Goal: Transaction & Acquisition: Purchase product/service

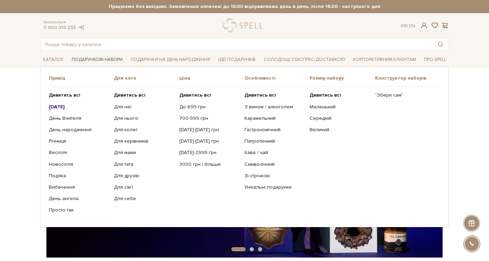
click at [97, 57] on link "Подарункові набори" at bounding box center [97, 59] width 56 height 11
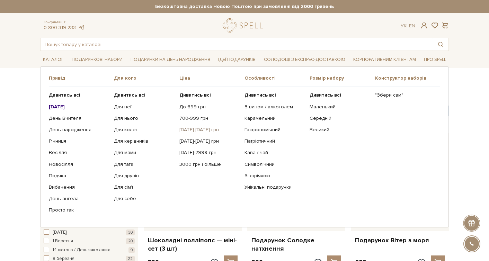
click at [194, 129] on link "[DATE]-[DATE] грн" at bounding box center [209, 130] width 60 height 6
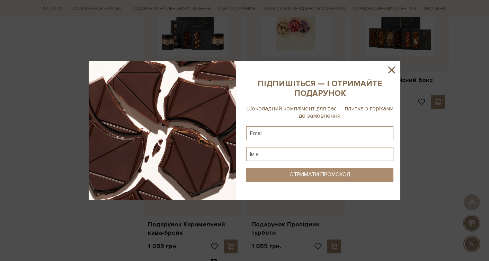
scroll to position [631, 0]
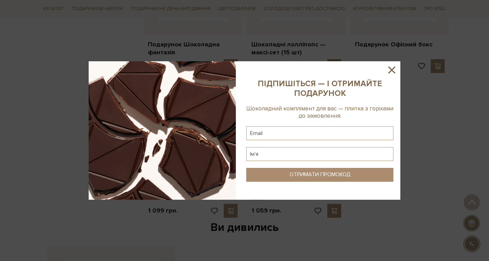
click at [392, 71] on icon at bounding box center [392, 70] width 12 height 12
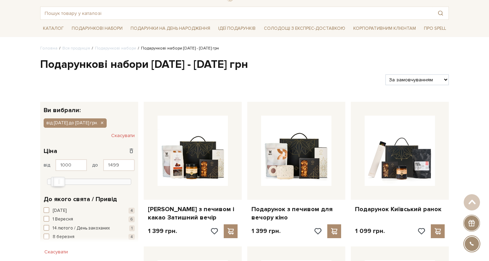
scroll to position [0, 0]
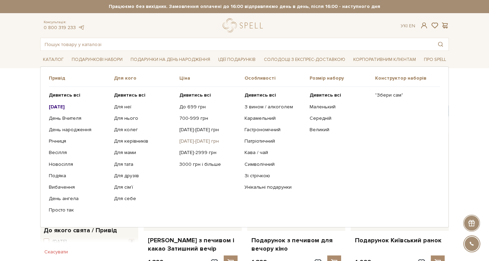
click at [192, 140] on link "[DATE]-[DATE] грн" at bounding box center [209, 141] width 60 height 6
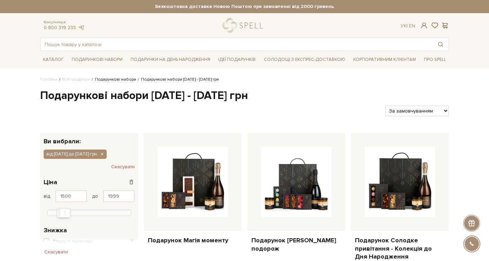
click at [118, 81] on link "Подарункові набори" at bounding box center [115, 79] width 41 height 5
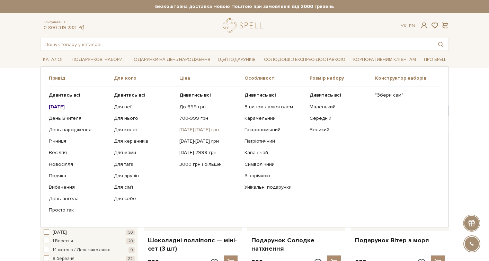
click at [193, 129] on link "[DATE]-[DATE] грн" at bounding box center [209, 130] width 60 height 6
